Goal: Check status

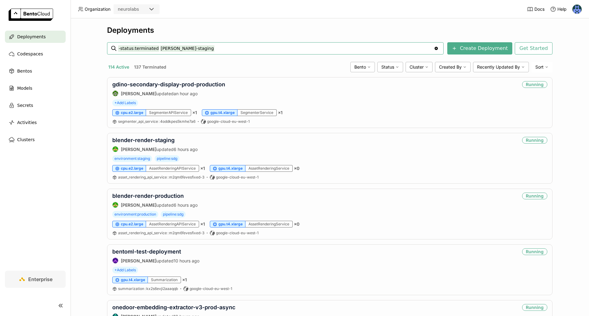
type input "-status:terminated [PERSON_NAME]-staging"
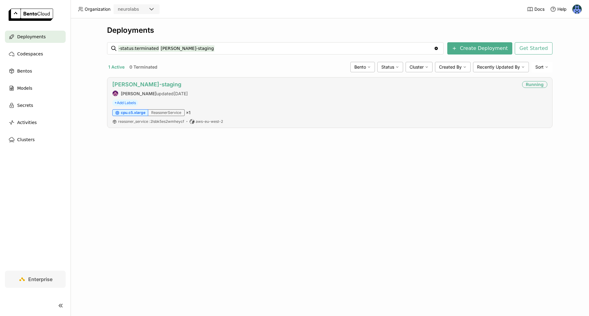
click at [160, 83] on link "[PERSON_NAME]-staging" at bounding box center [146, 84] width 69 height 6
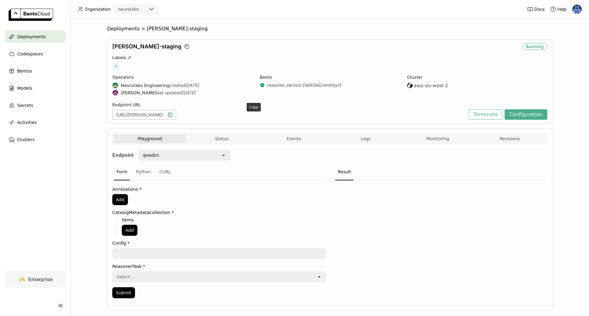
click at [173, 115] on icon "button" at bounding box center [170, 115] width 6 height 6
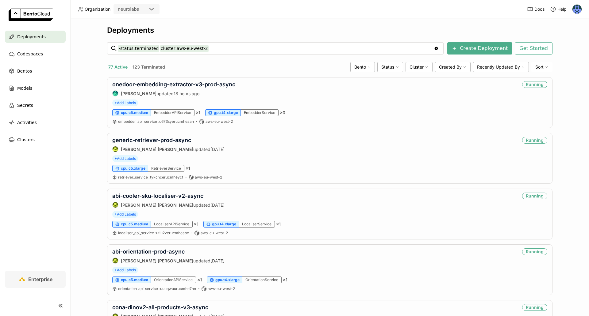
drag, startPoint x: 0, startPoint y: 0, endPoint x: 211, endPoint y: 47, distance: 215.7
click at [211, 47] on input "-status:terminated cluster:aws-eu-west-2" at bounding box center [275, 49] width 315 height 10
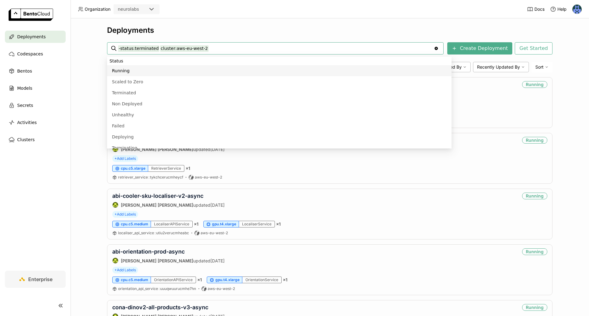
type input "-status:terminated cluster:aws-eu-west-2"
